Goal: Transaction & Acquisition: Purchase product/service

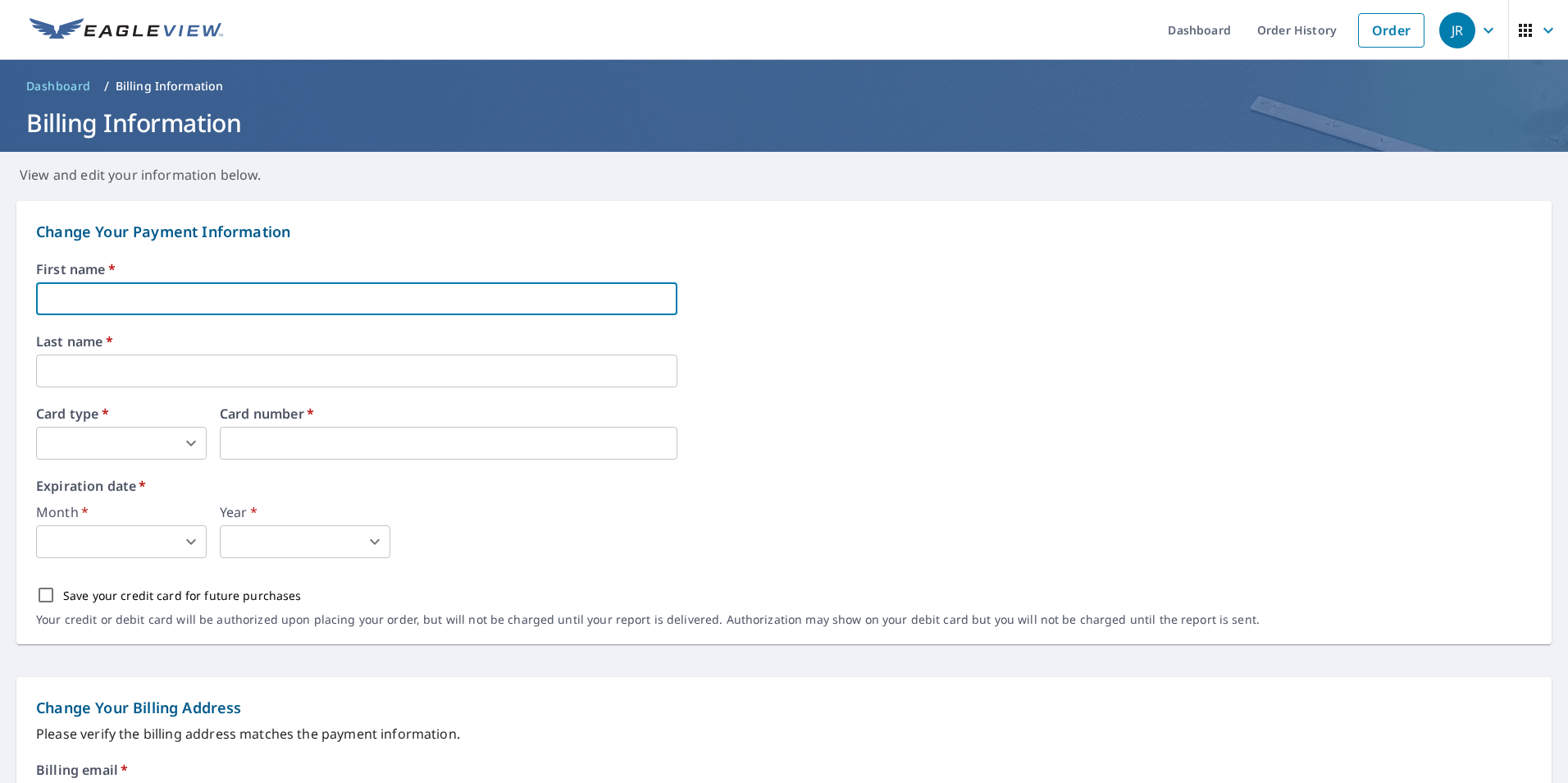
click at [129, 302] on input "text" at bounding box center [357, 298] width 641 height 33
type input "[PERSON_NAME]"
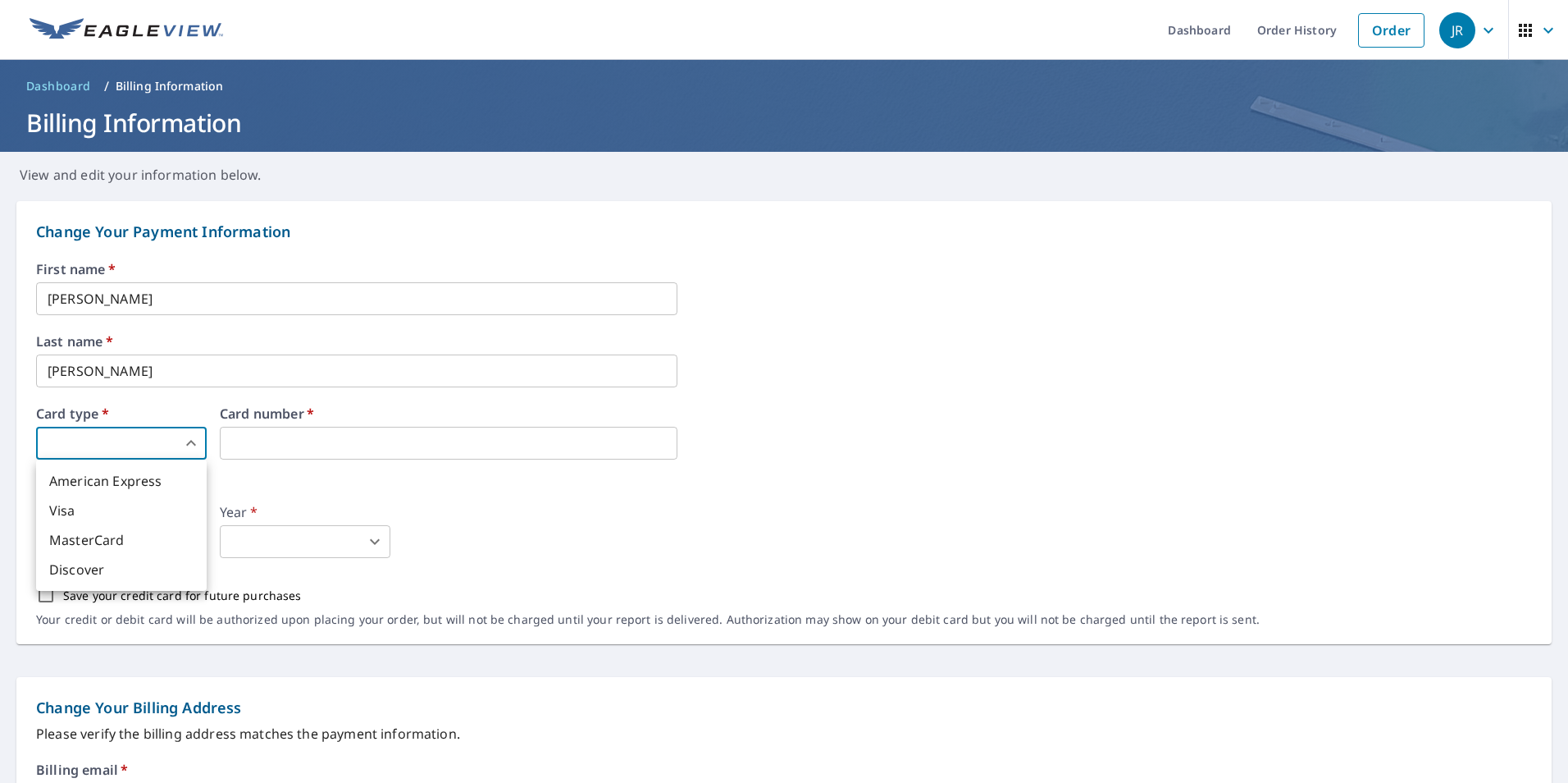
click at [128, 444] on body "[PERSON_NAME] Dashboard Order History Order JR Dashboard / Billing Information …" at bounding box center [784, 392] width 1568 height 783
click at [126, 545] on li "MasterCard" at bounding box center [121, 540] width 171 height 30
type input "3"
click at [627, 532] on div "Month   * ​ 0 ​ Year   * ​ 0 ​" at bounding box center [784, 532] width 1496 height 53
click at [83, 548] on body "[PERSON_NAME] Dashboard Order History Order JR Dashboard / Billing Information …" at bounding box center [784, 392] width 1568 height 783
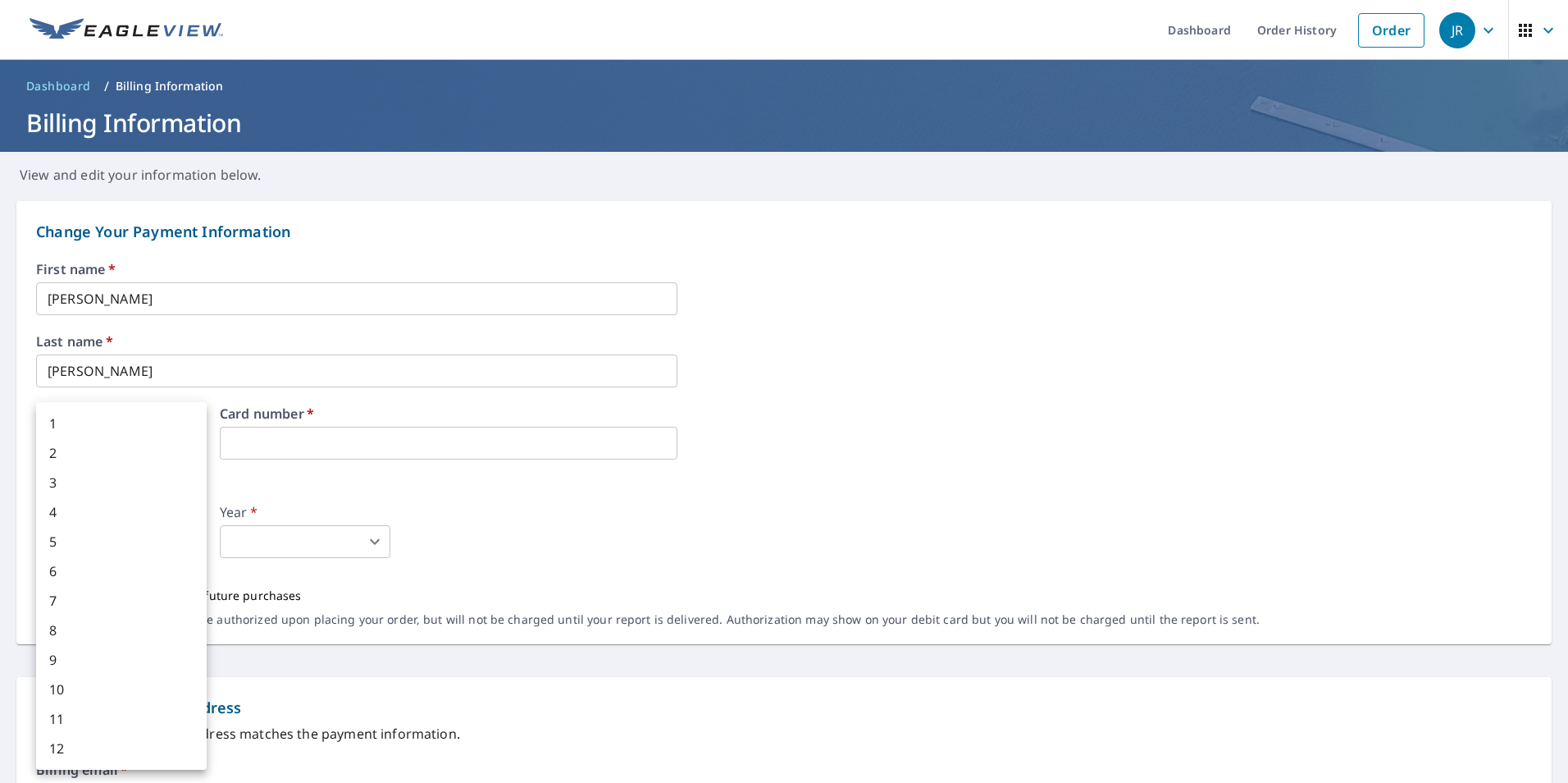
click at [88, 547] on li "5" at bounding box center [121, 542] width 171 height 30
type input "5"
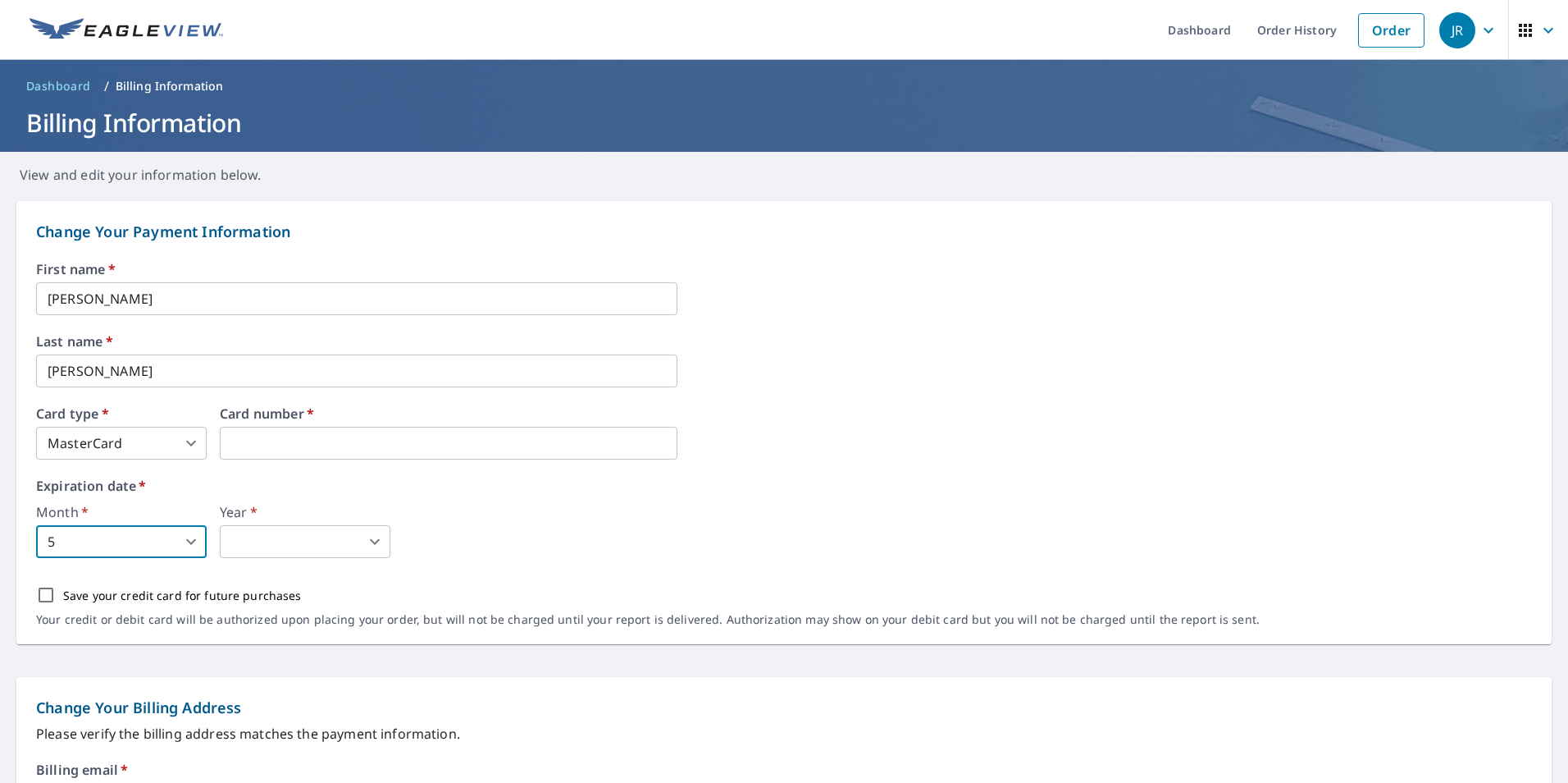
click at [266, 536] on body "[PERSON_NAME] Dashboard Order History Order JR Dashboard / Billing Information …" at bounding box center [784, 392] width 1568 height 783
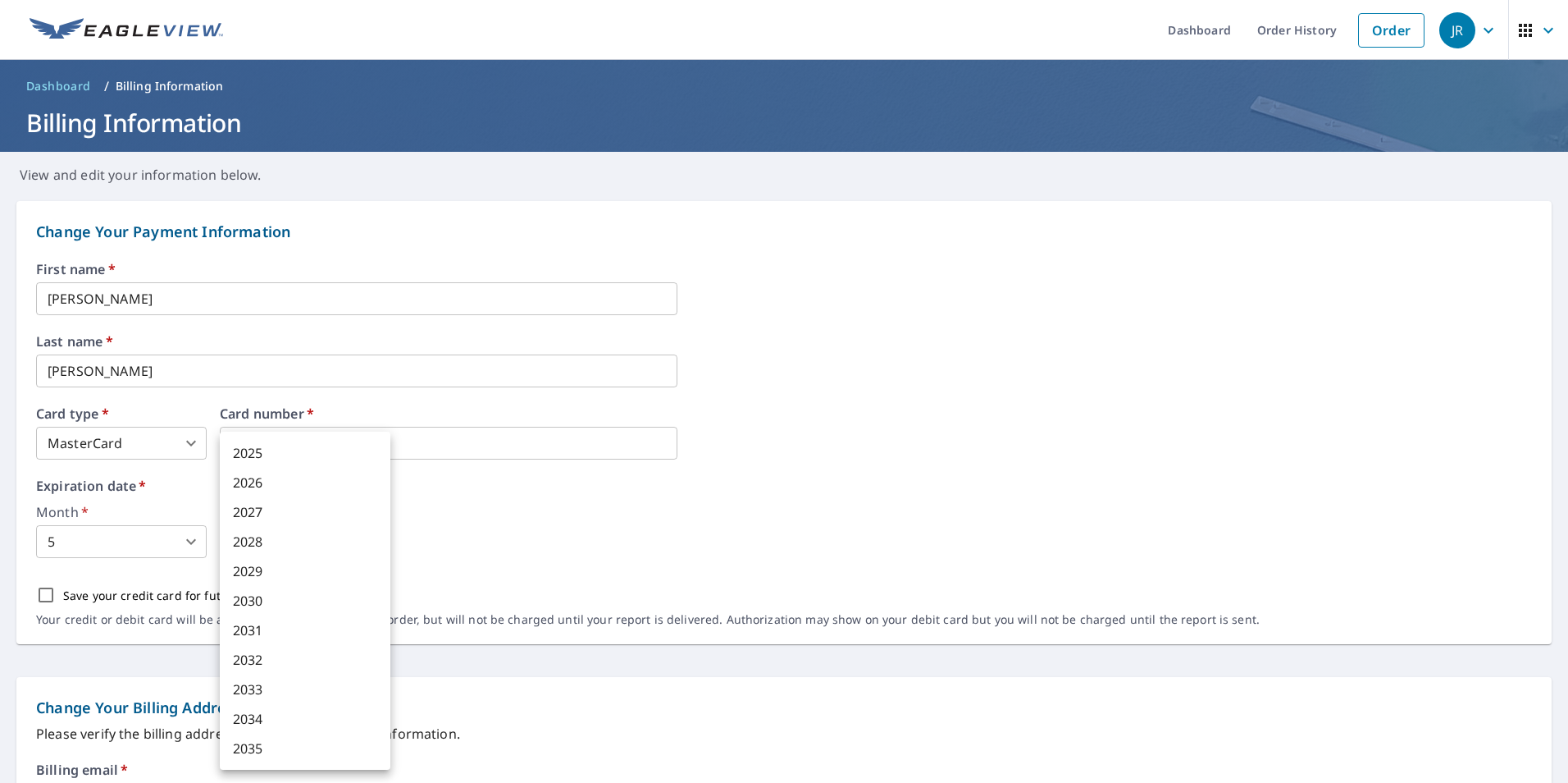
click at [257, 598] on li "2030" at bounding box center [305, 601] width 171 height 30
type input "2030"
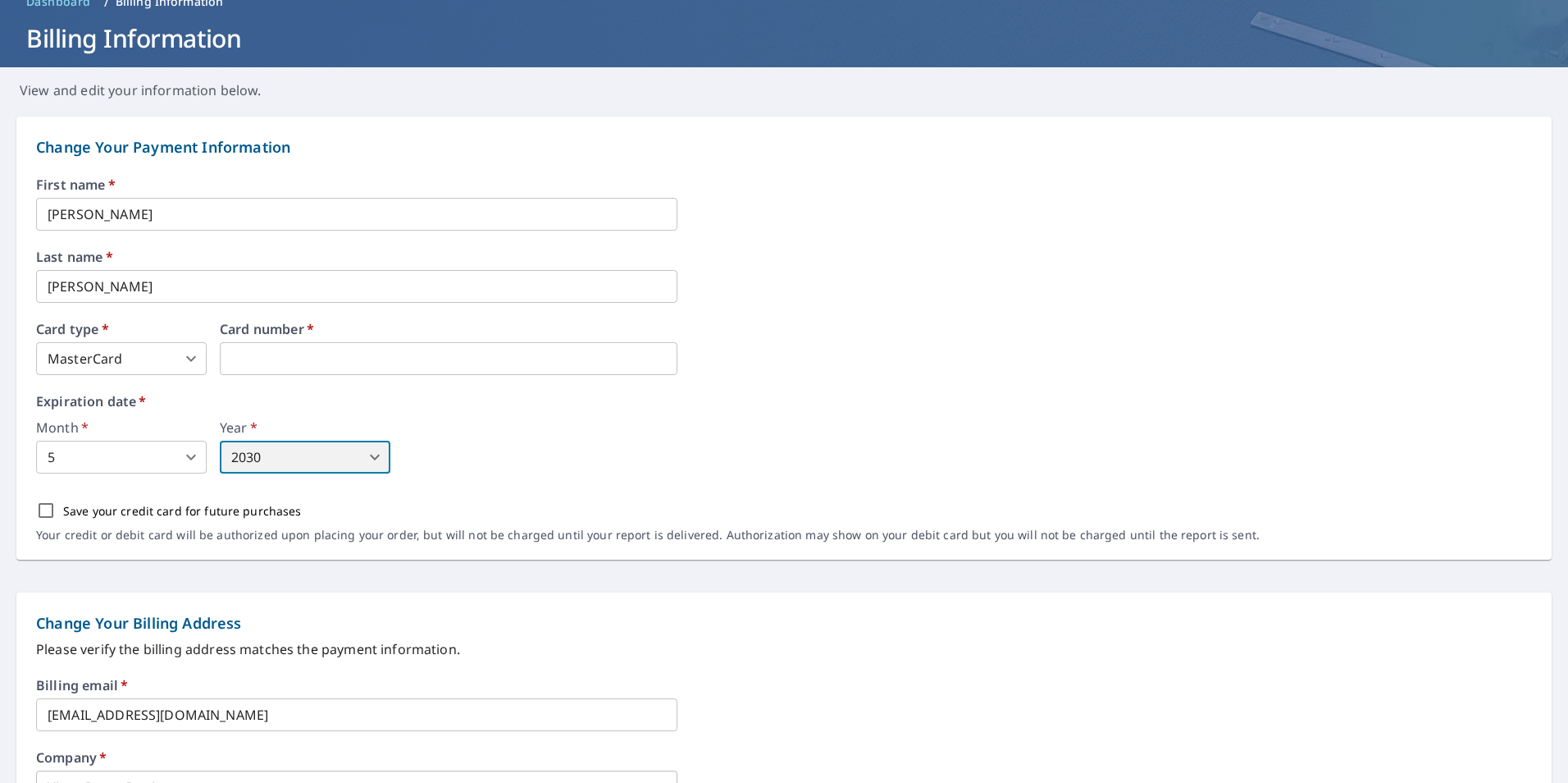
scroll to position [164, 0]
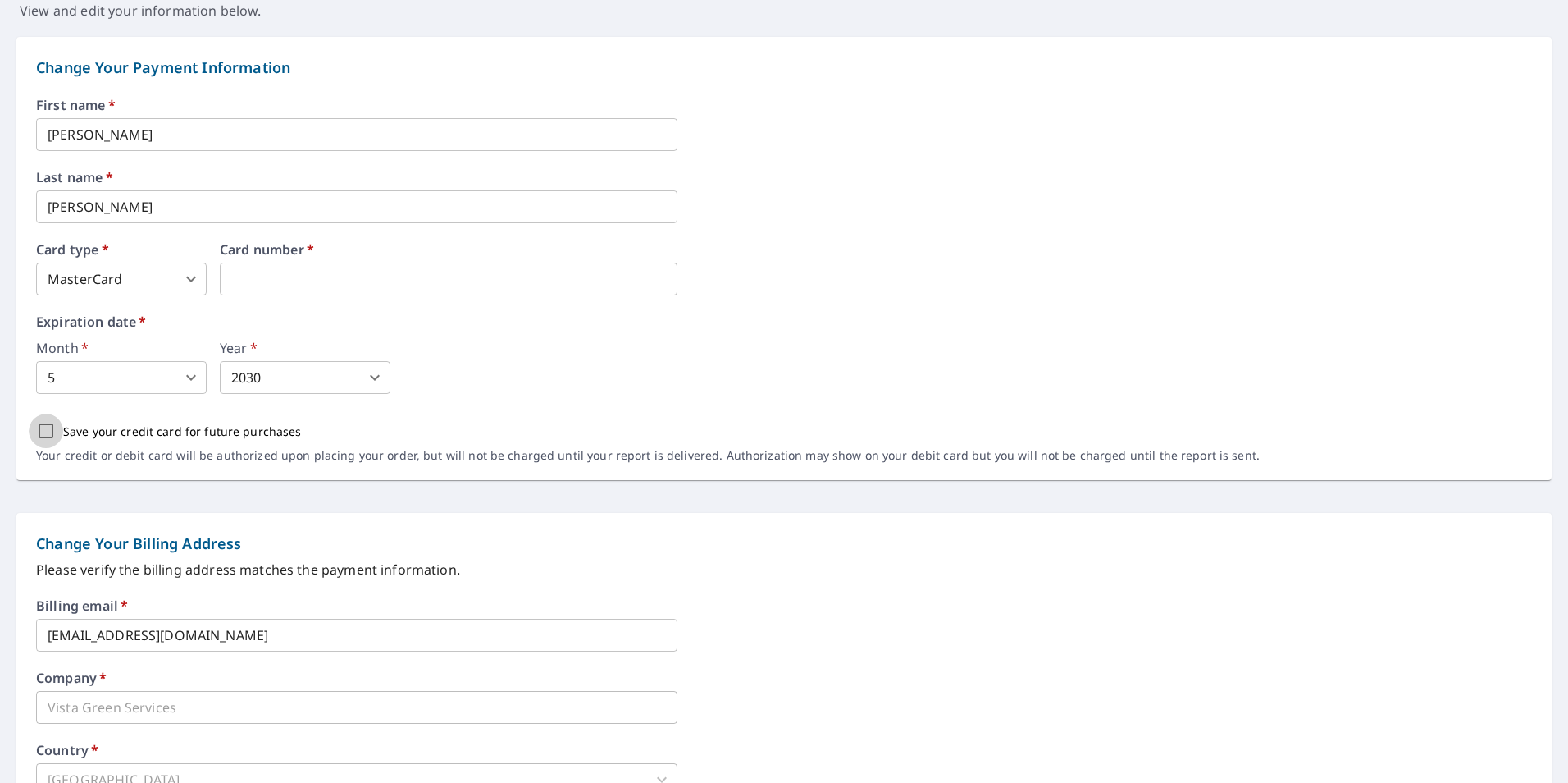
click at [40, 431] on input "Save your credit card for future purchases" at bounding box center [46, 431] width 35 height 35
checkbox input "true"
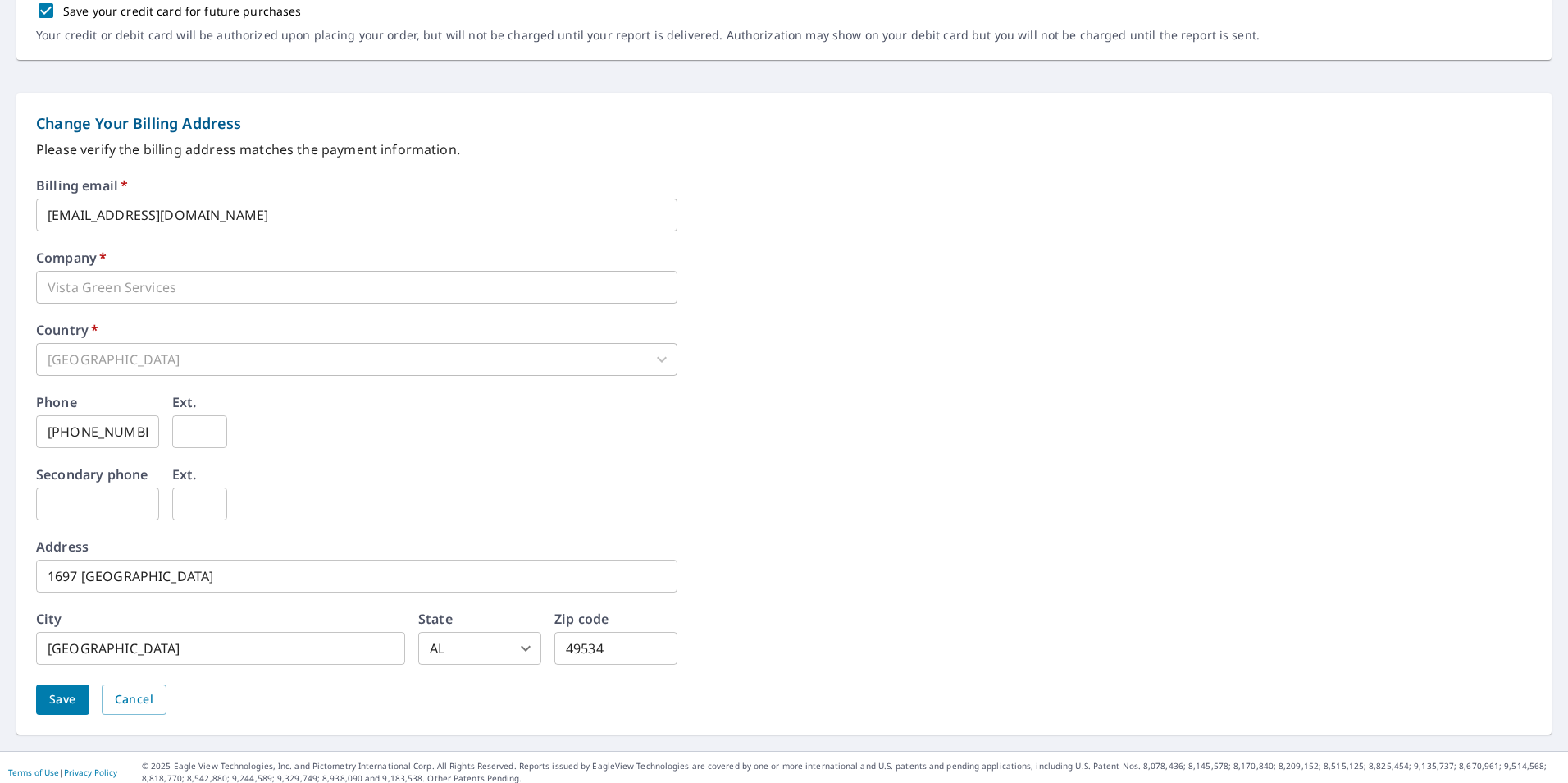
scroll to position [594, 0]
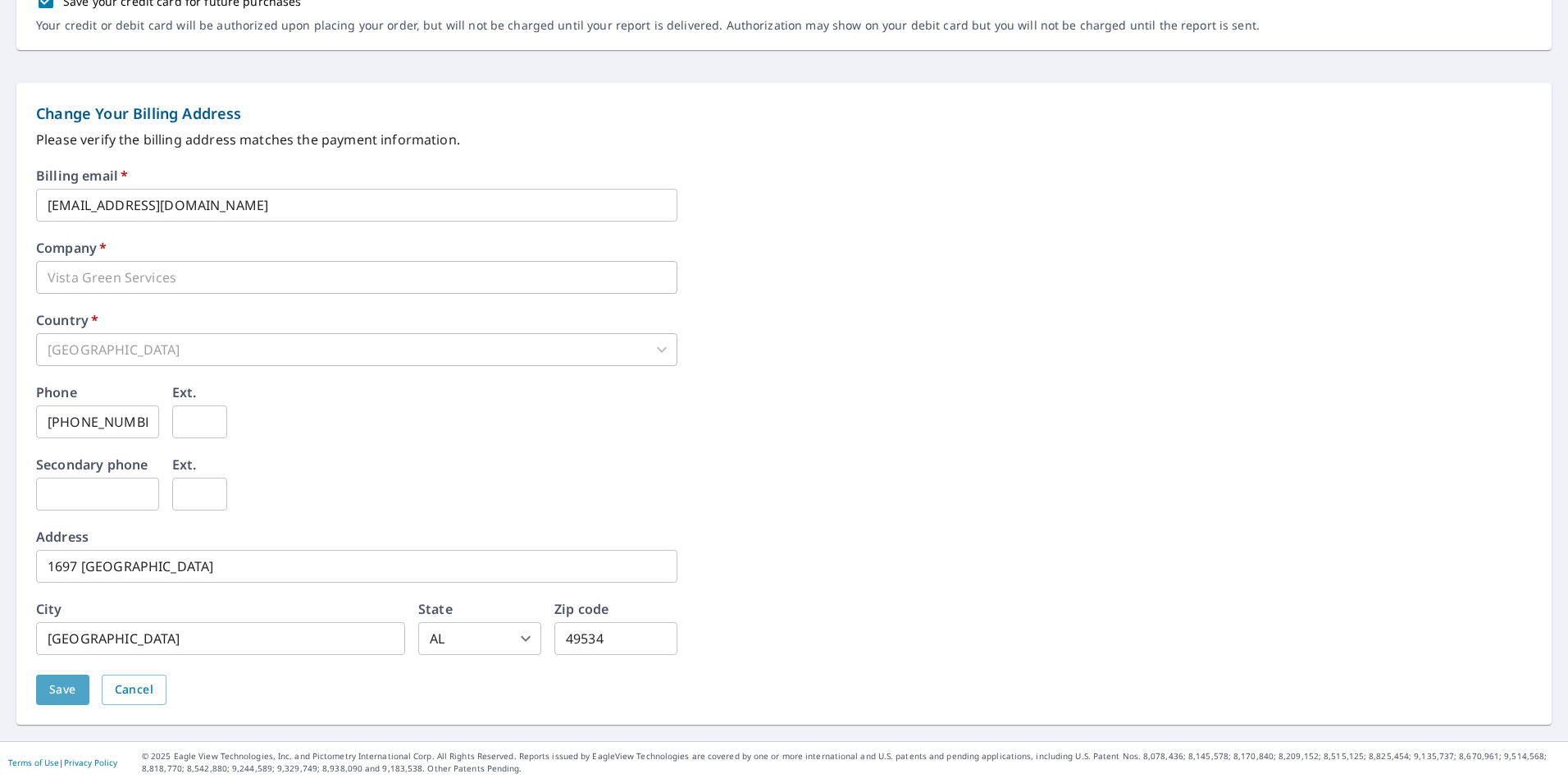
click at [68, 698] on span "Save" at bounding box center [63, 689] width 27 height 21
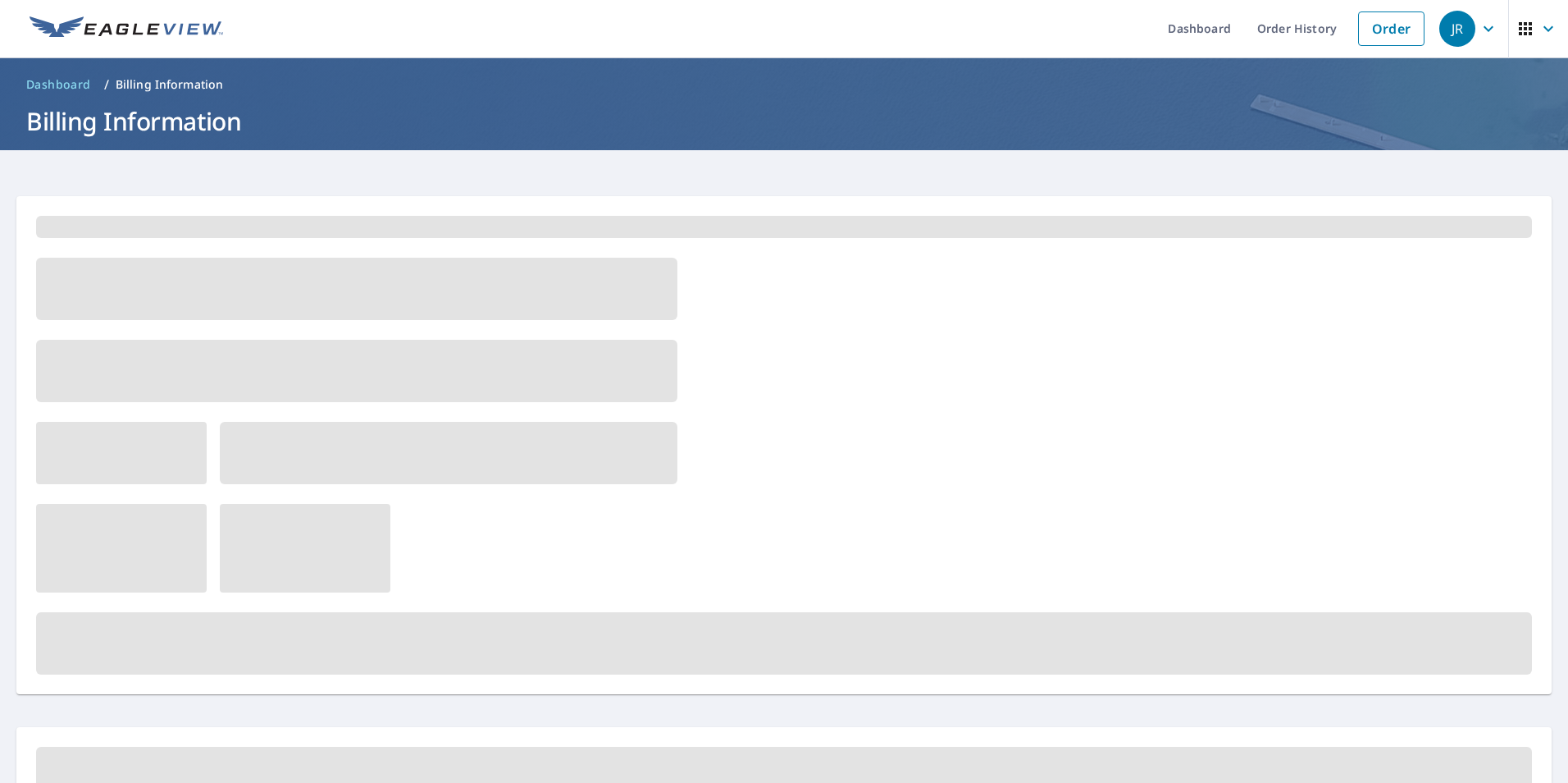
scroll to position [0, 0]
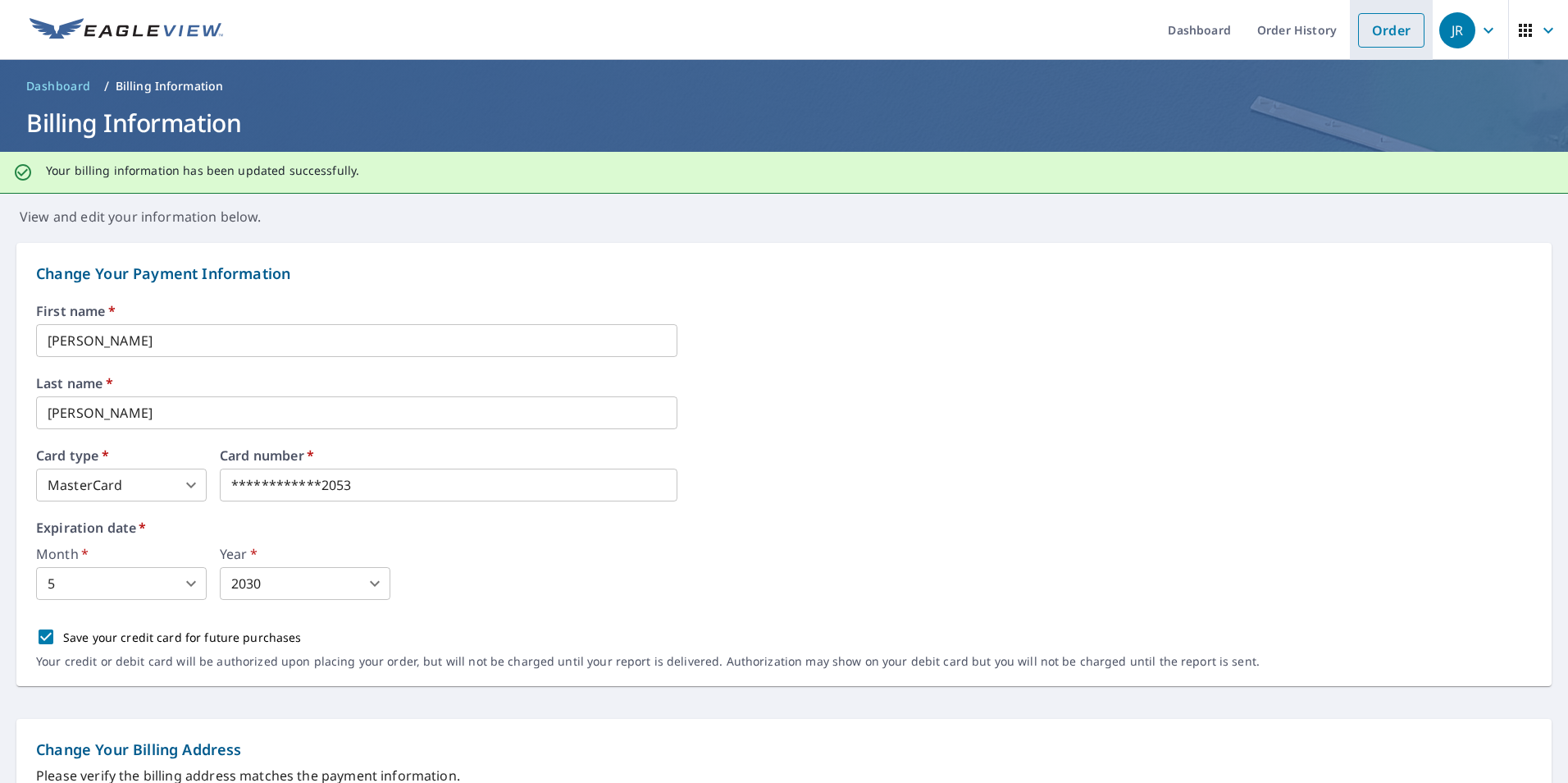
click at [1378, 35] on link "Order" at bounding box center [1391, 30] width 67 height 35
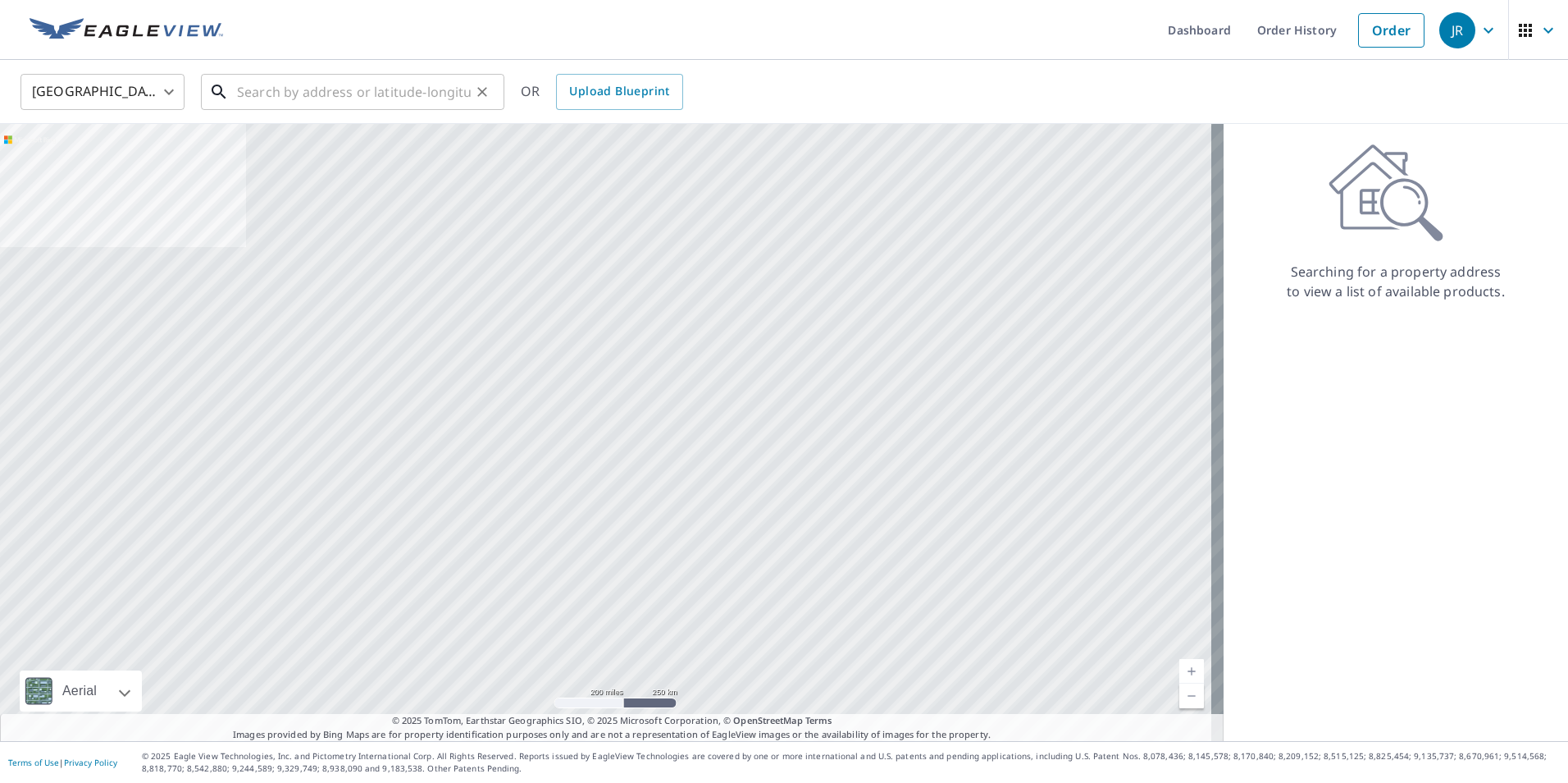
click at [278, 95] on input "text" at bounding box center [354, 92] width 234 height 46
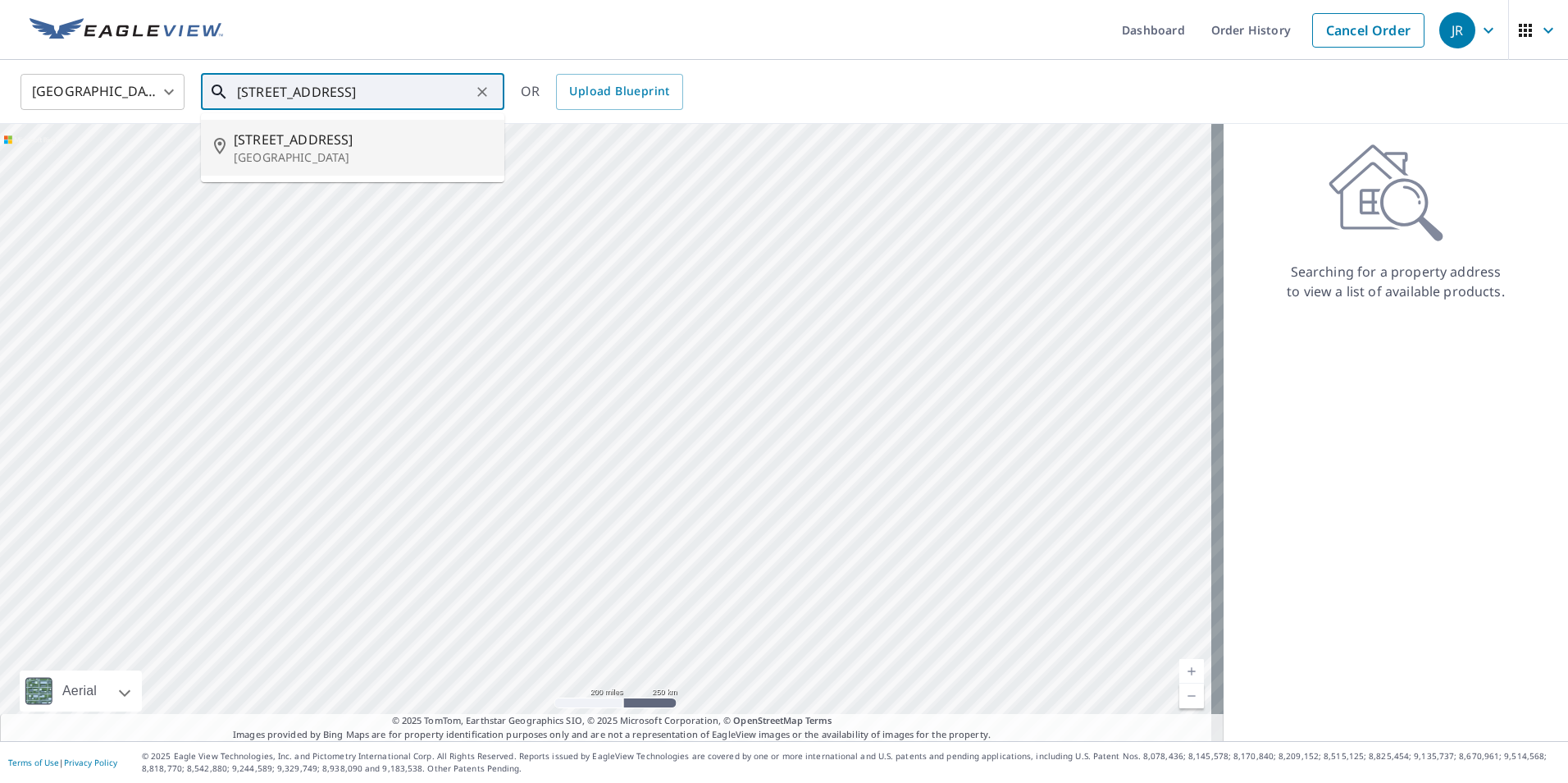
click at [320, 152] on p "[GEOGRAPHIC_DATA]" at bounding box center [363, 157] width 258 height 16
type input "[STREET_ADDRESS]"
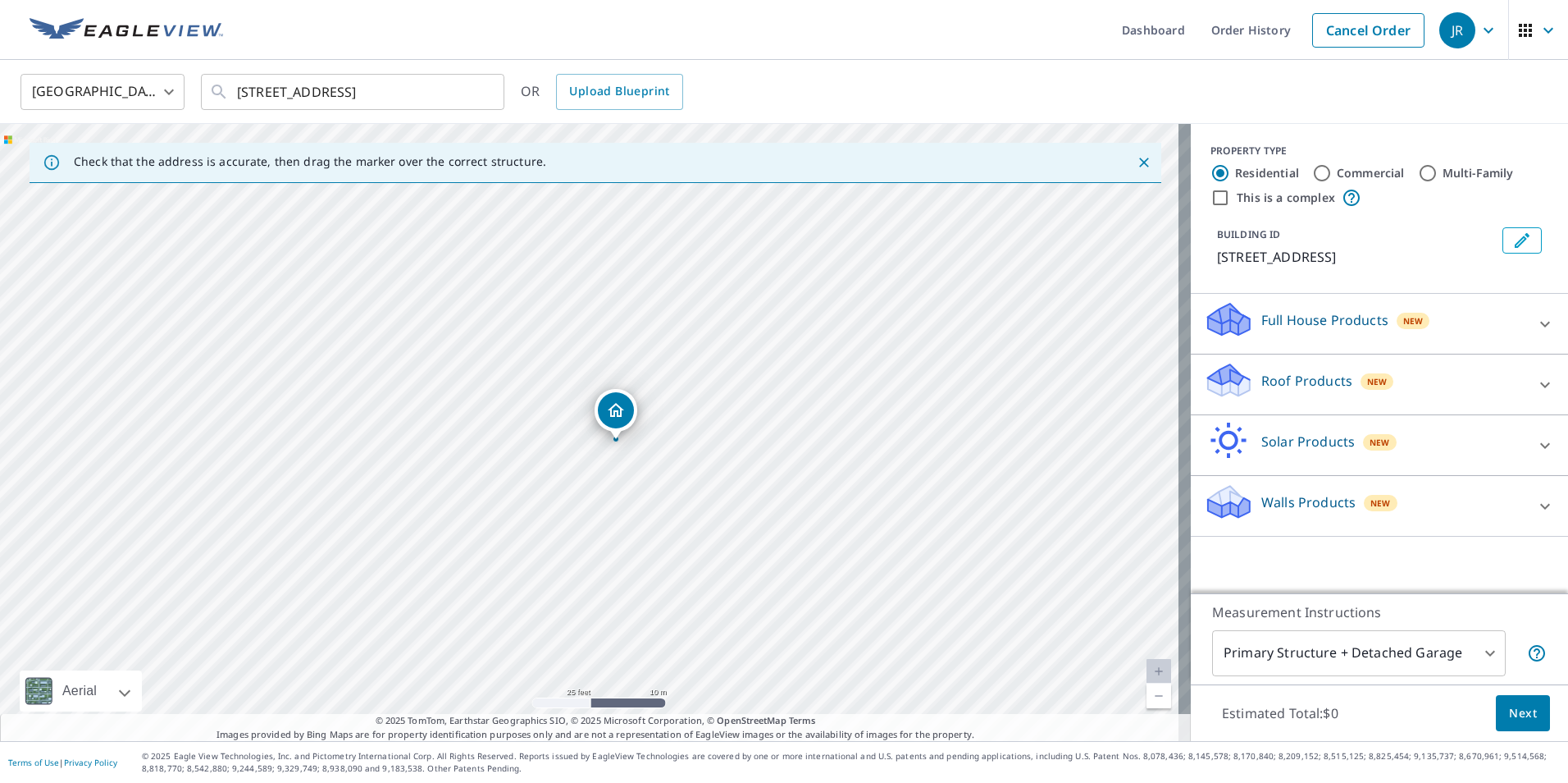
click at [1540, 395] on icon at bounding box center [1545, 385] width 20 height 20
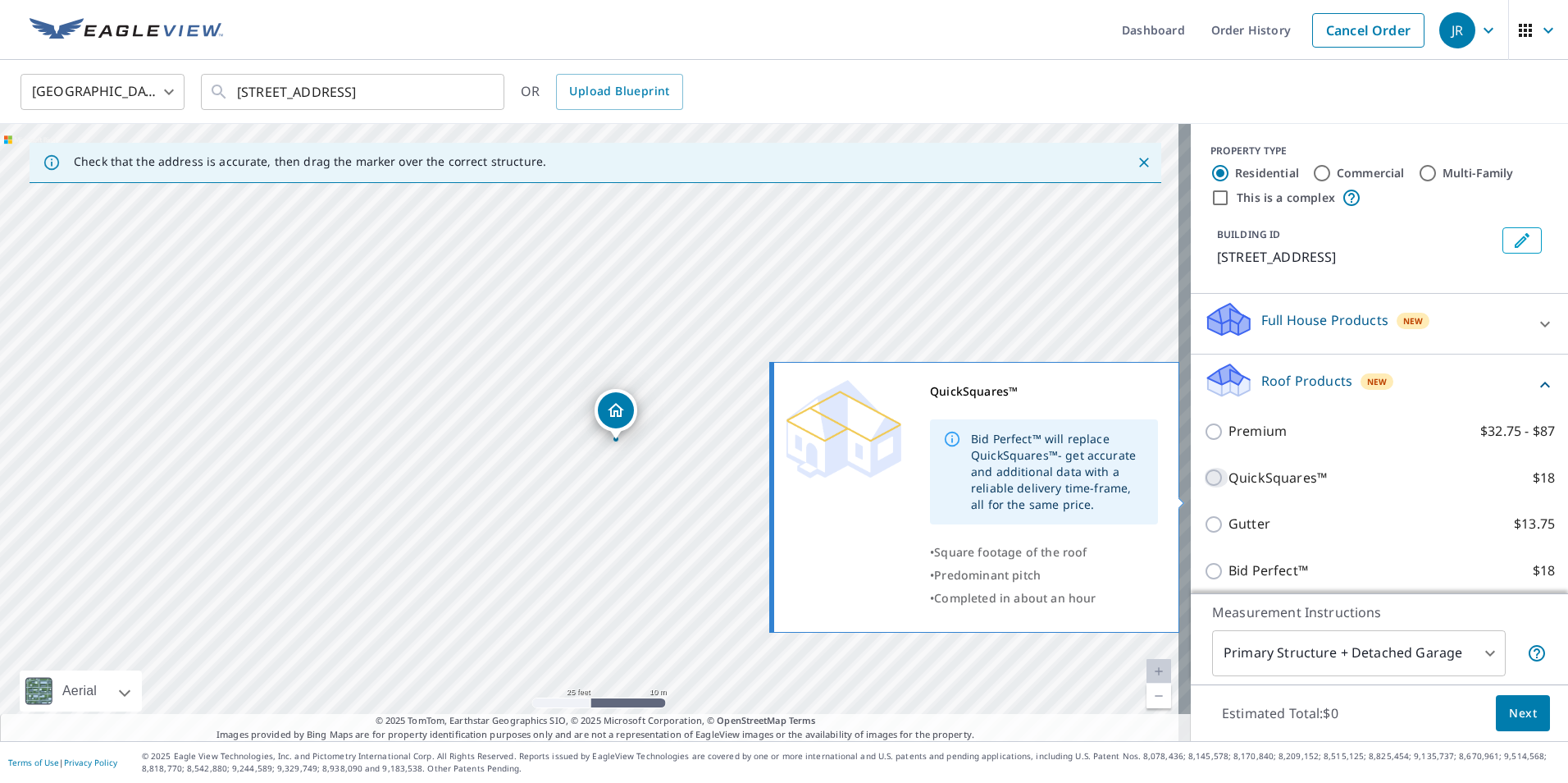
click at [1210, 487] on input "QuickSquares™ $18" at bounding box center [1216, 477] width 25 height 20
checkbox input "true"
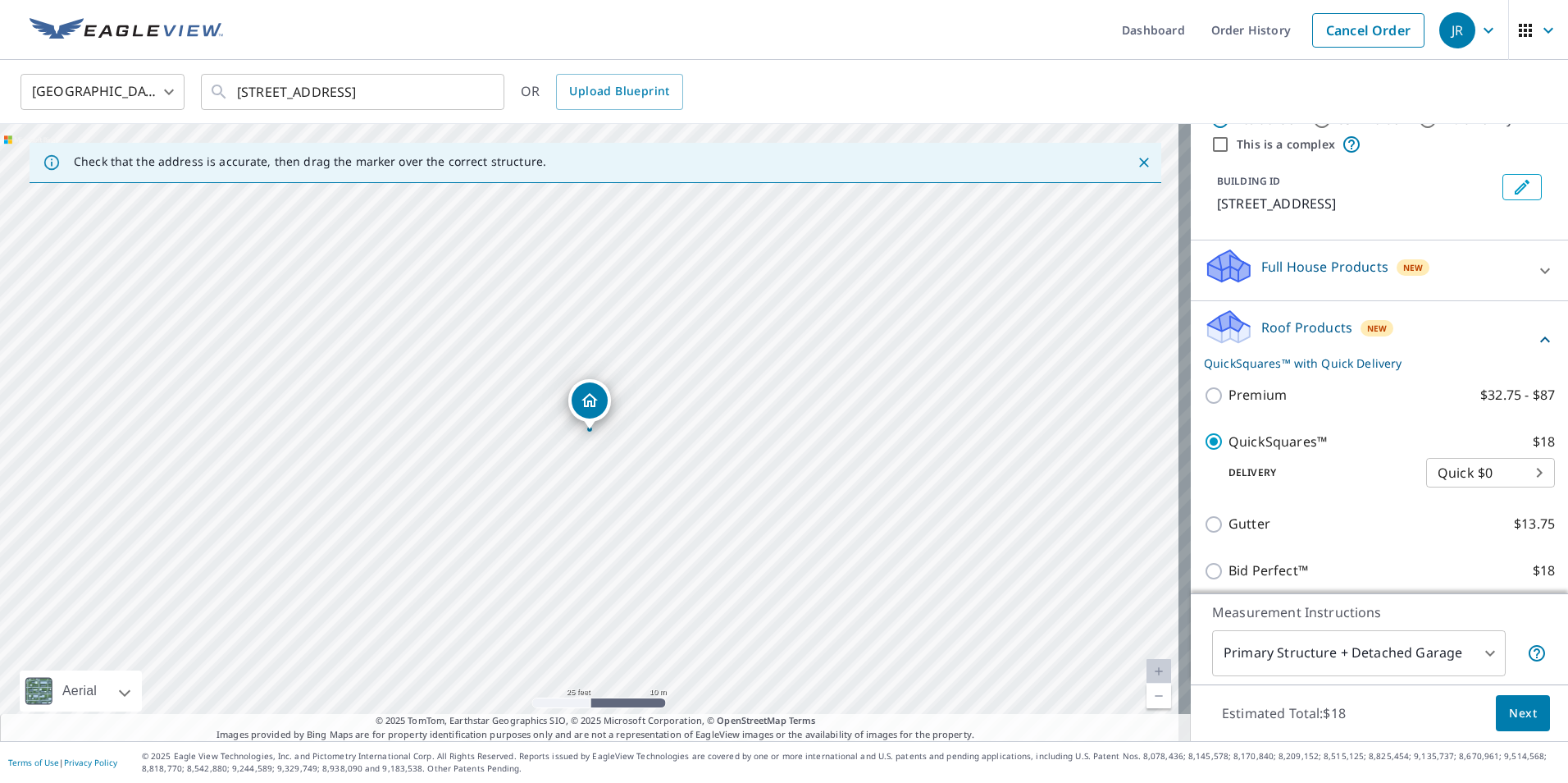
scroll to position [203, 0]
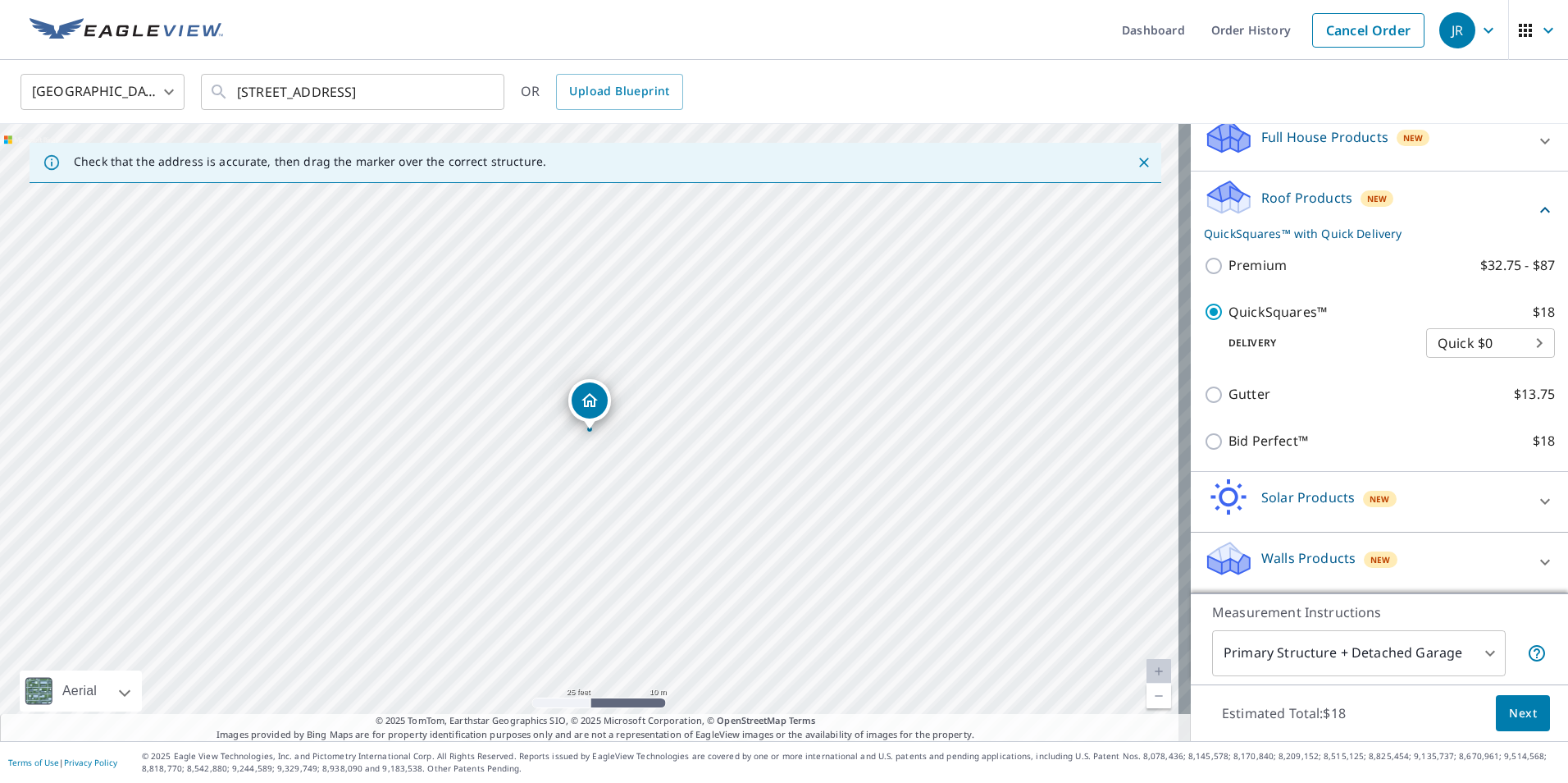
click at [1461, 654] on body "[PERSON_NAME] Dashboard Order History Cancel Order JR United States [GEOGRAPHIC…" at bounding box center [784, 392] width 1568 height 783
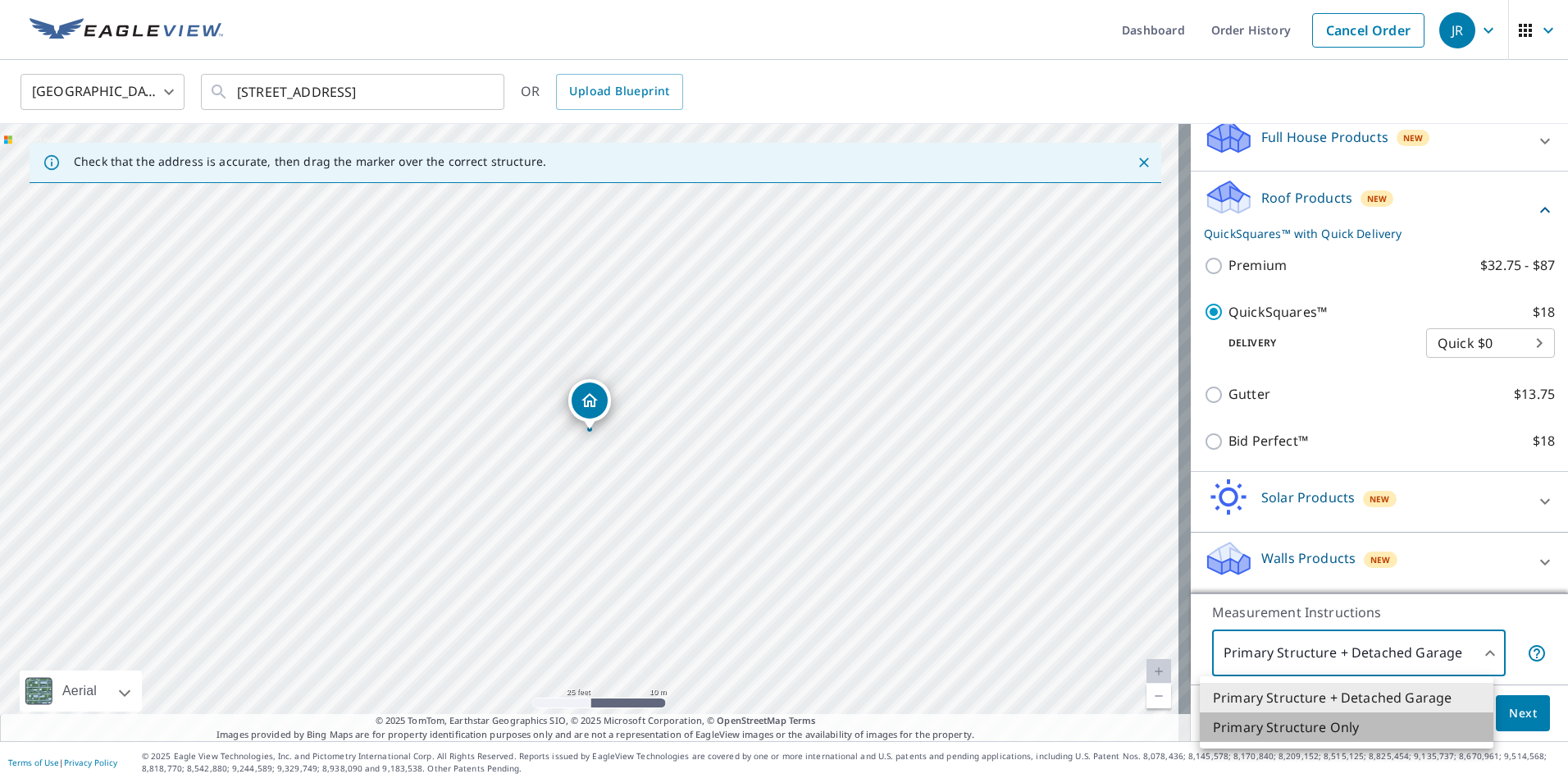
click at [1306, 735] on li "Primary Structure Only" at bounding box center [1346, 727] width 293 height 30
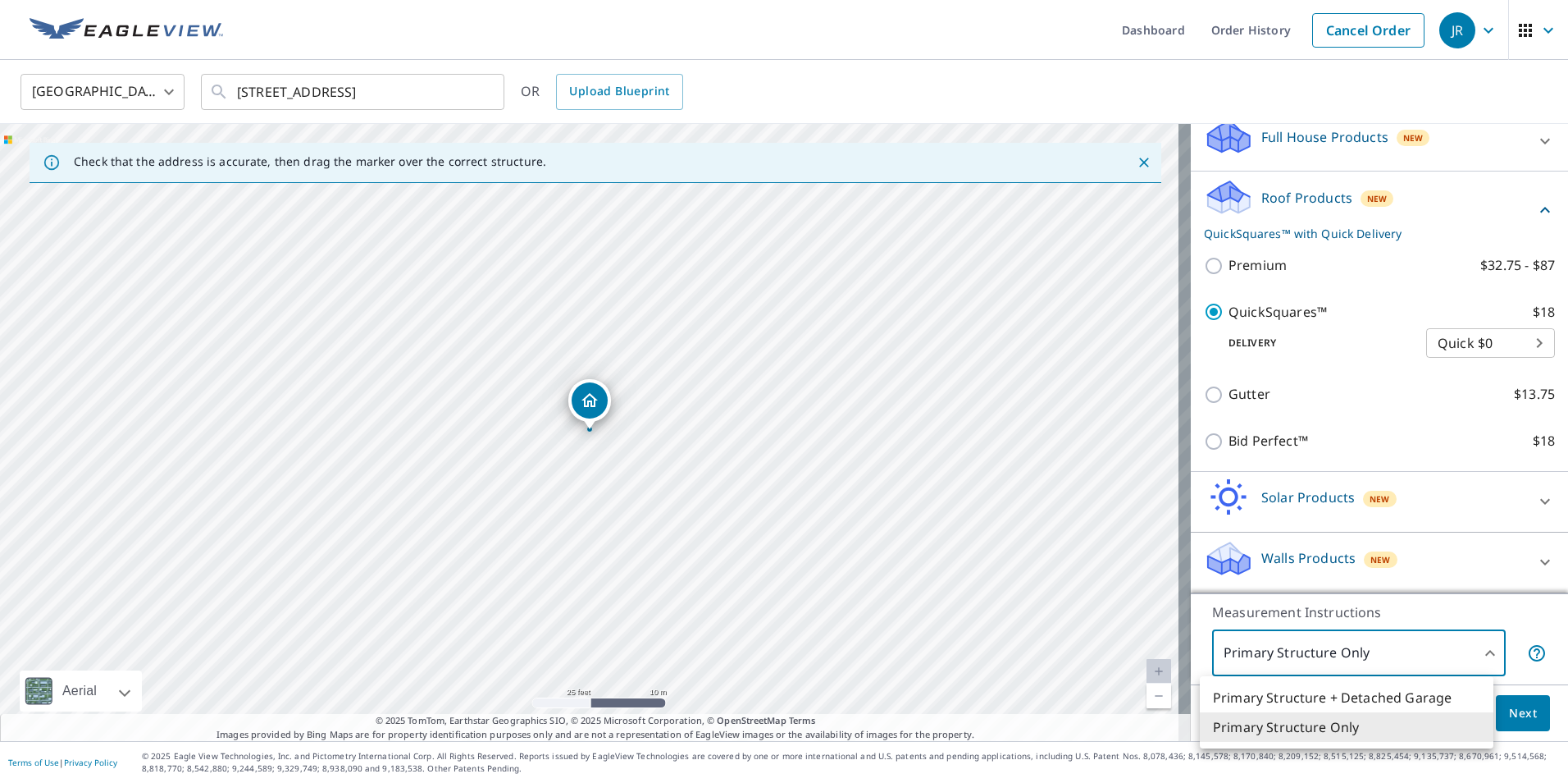
click at [1469, 655] on body "[PERSON_NAME] Dashboard Order History Cancel Order JR United States [GEOGRAPHIC…" at bounding box center [784, 392] width 1568 height 783
click at [1314, 698] on li "Primary Structure + Detached Garage" at bounding box center [1346, 697] width 293 height 30
type input "1"
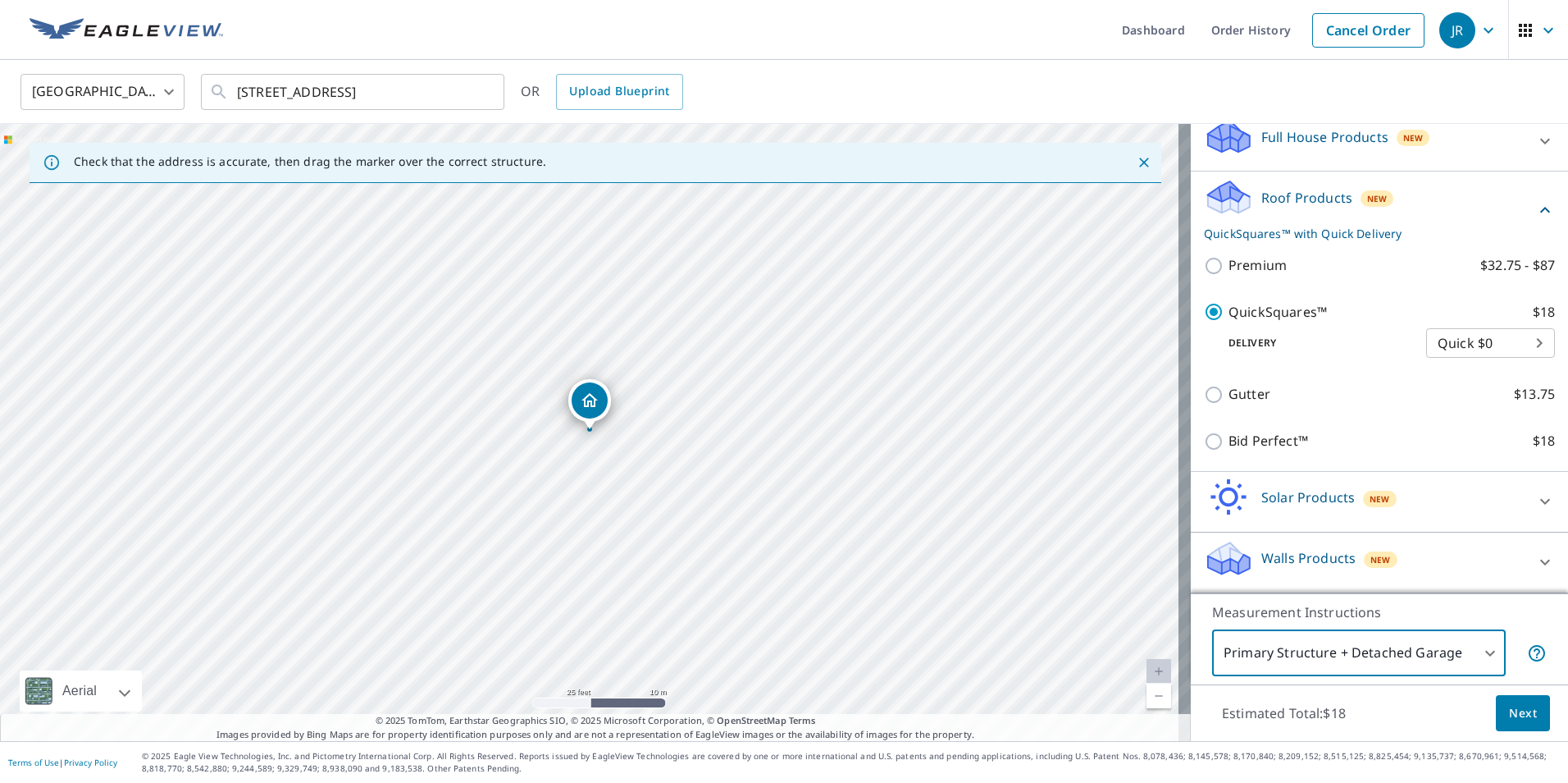
click at [1522, 719] on span "Next" at bounding box center [1524, 713] width 28 height 21
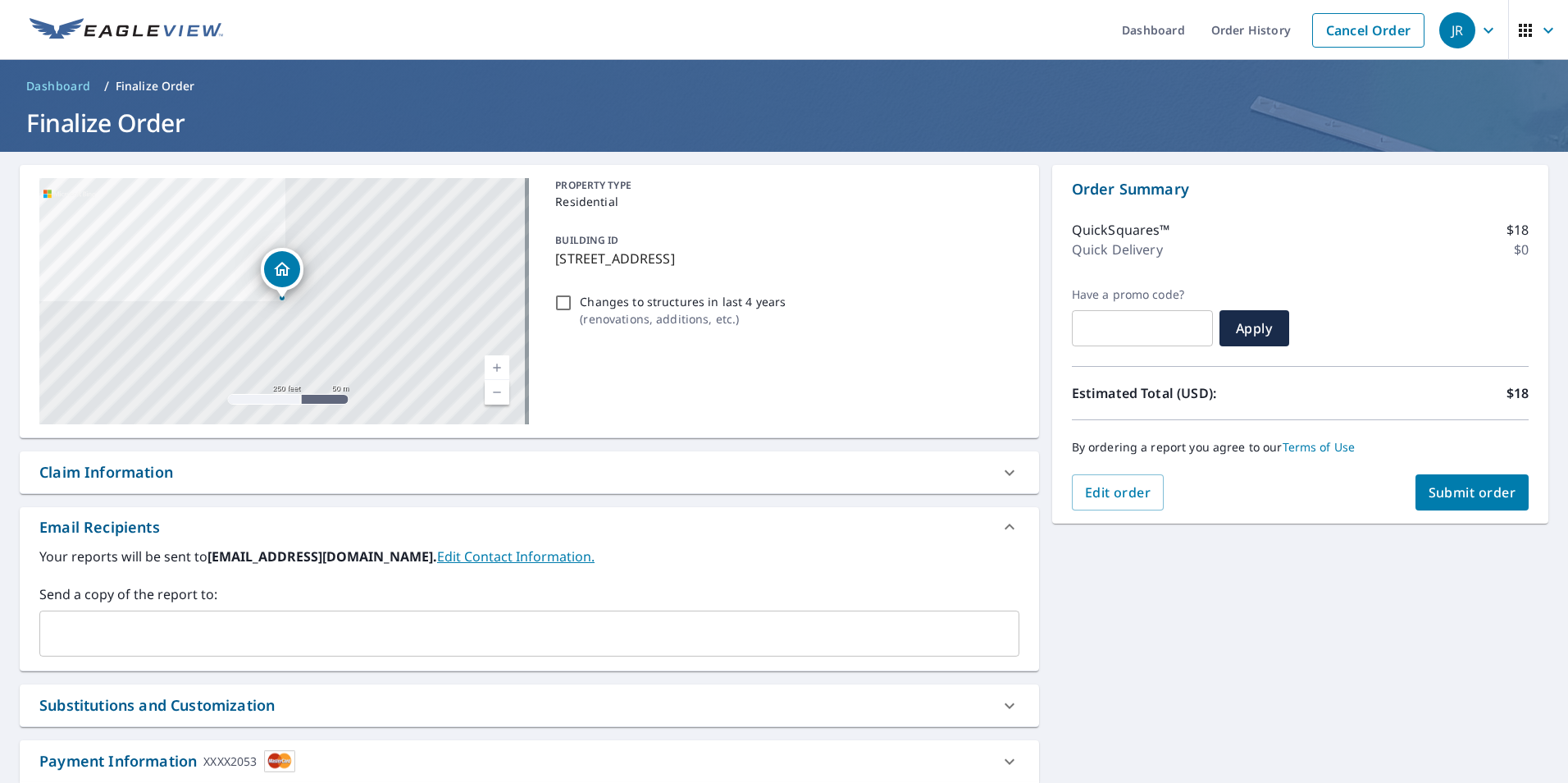
click at [1451, 486] on span "Submit order" at bounding box center [1472, 492] width 88 height 18
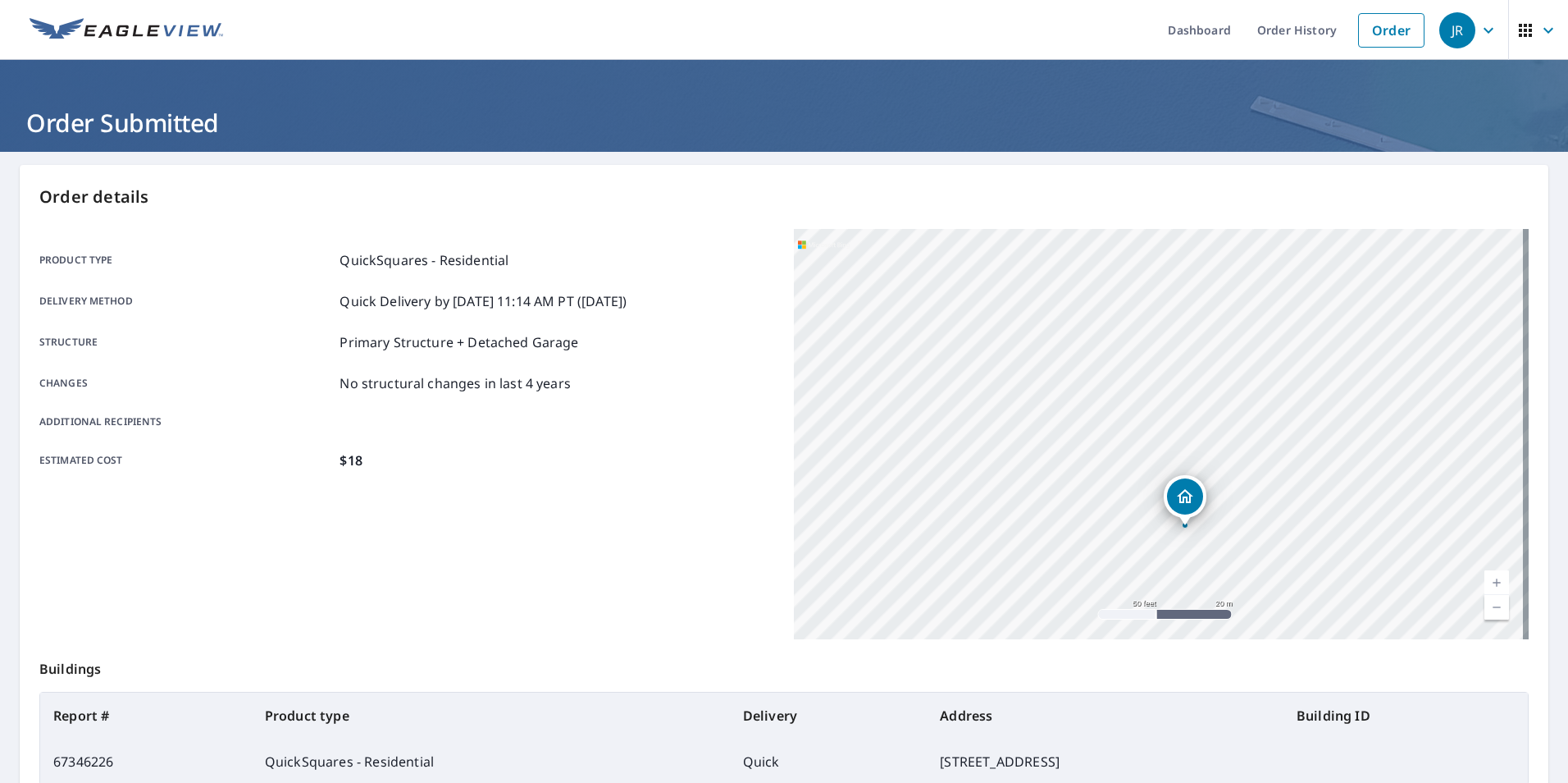
drag, startPoint x: 1135, startPoint y: 577, endPoint x: 1198, endPoint y: 542, distance: 72.1
click at [1198, 542] on div "[STREET_ADDRESS]" at bounding box center [1162, 434] width 735 height 410
